Goal: Navigation & Orientation: Find specific page/section

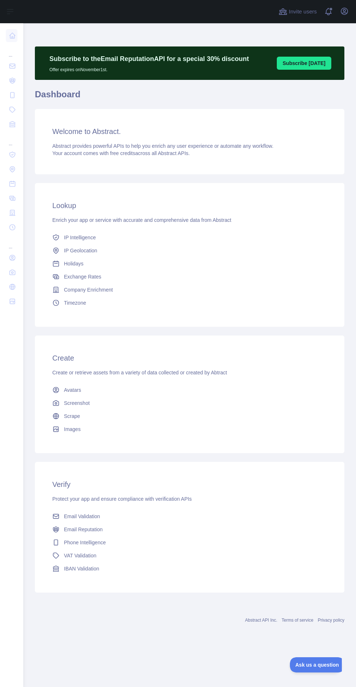
click at [17, 651] on nav "... ... ..." at bounding box center [12, 349] width 12 height 652
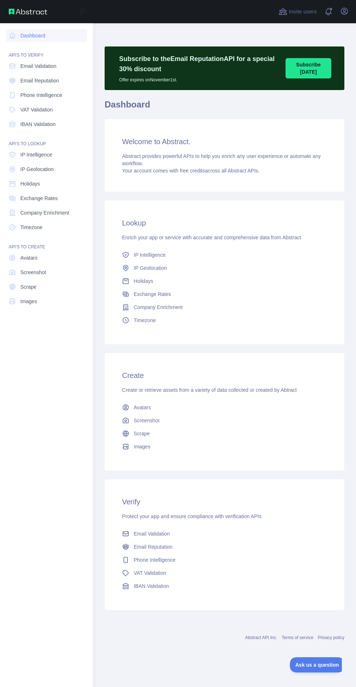
click at [19, 650] on nav "Dashboard API'S TO VERIFY Email Validation Email Reputation Phone Intelligence …" at bounding box center [46, 349] width 81 height 652
click at [20, 609] on nav "Dashboard API'S TO VERIFY Email Validation Email Reputation Phone Intelligence …" at bounding box center [46, 349] width 81 height 652
click at [180, 652] on div "Subscribe to the Email Reputation API for a special 30 % discount Offer expires…" at bounding box center [224, 343] width 263 height 640
